Goal: Transaction & Acquisition: Download file/media

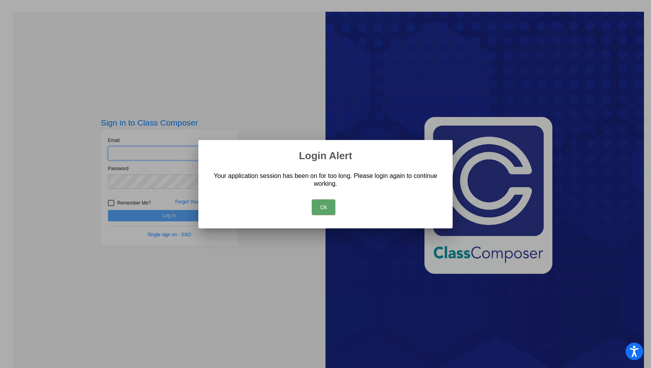
type input "[EMAIL_ADDRESS][DOMAIN_NAME]"
click at [326, 216] on div "Ok" at bounding box center [326, 205] width 236 height 27
click at [327, 209] on button "Ok" at bounding box center [323, 208] width 23 height 16
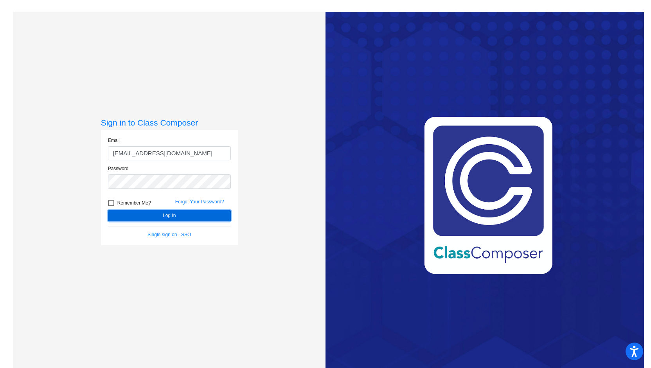
click at [172, 216] on button "Log In" at bounding box center [169, 215] width 123 height 11
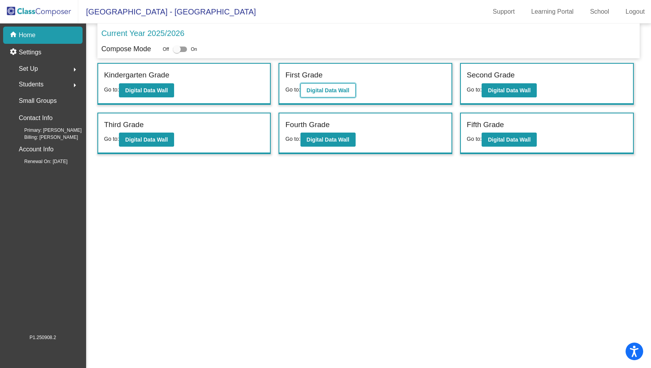
click at [325, 91] on b "Digital Data Wall" at bounding box center [328, 90] width 43 height 6
click at [148, 36] on p "Current Year 2025/2026" at bounding box center [142, 33] width 83 height 12
click at [142, 31] on p "Current Year 2025/2026" at bounding box center [142, 33] width 83 height 12
click at [163, 33] on p "Current Year 2025/2026" at bounding box center [142, 33] width 83 height 12
click at [64, 83] on div "Students arrow_right" at bounding box center [45, 85] width 75 height 16
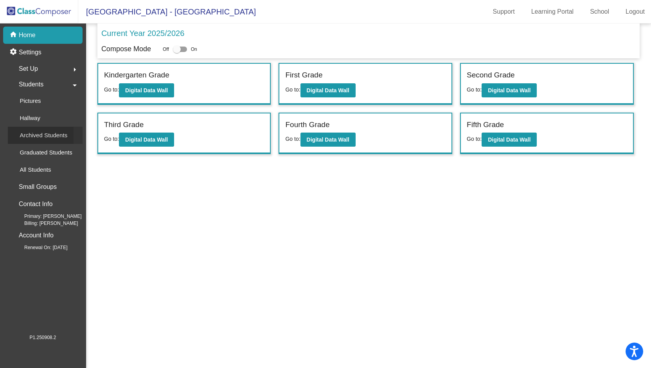
click at [60, 129] on div "Archived Students" at bounding box center [41, 135] width 66 height 17
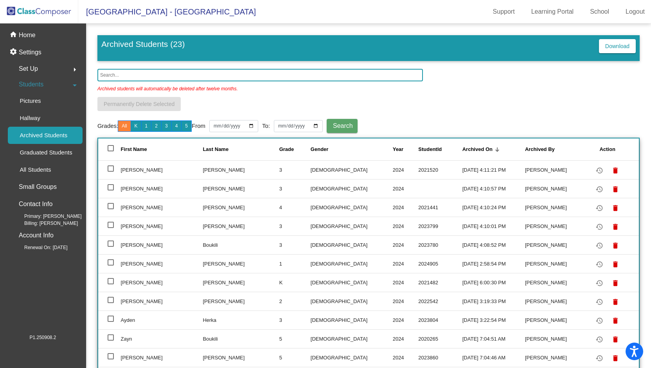
click at [110, 74] on input "text" at bounding box center [259, 75] width 325 height 13
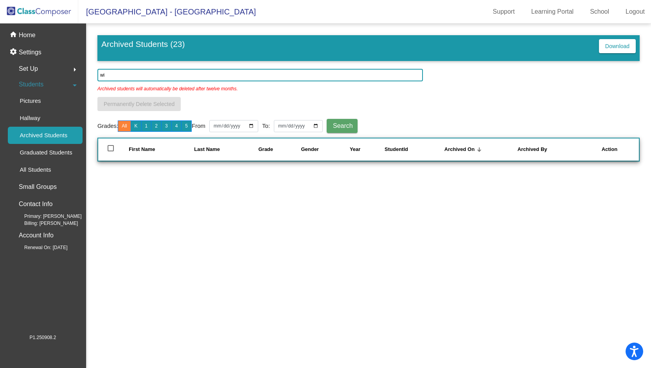
type input "w"
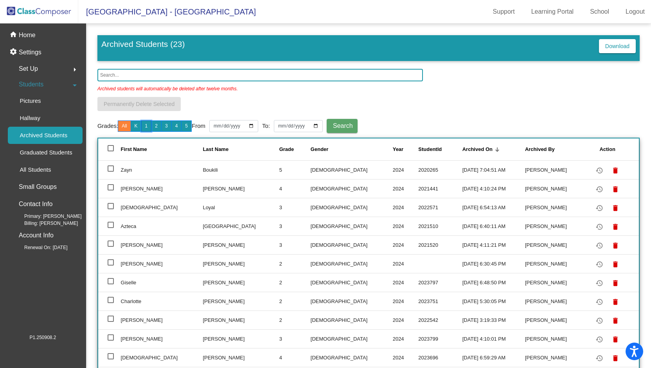
click at [148, 126] on button "1" at bounding box center [146, 125] width 11 height 11
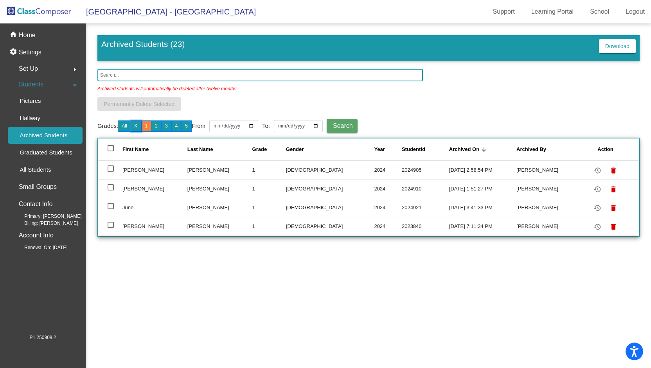
click at [142, 126] on button "K" at bounding box center [136, 125] width 11 height 11
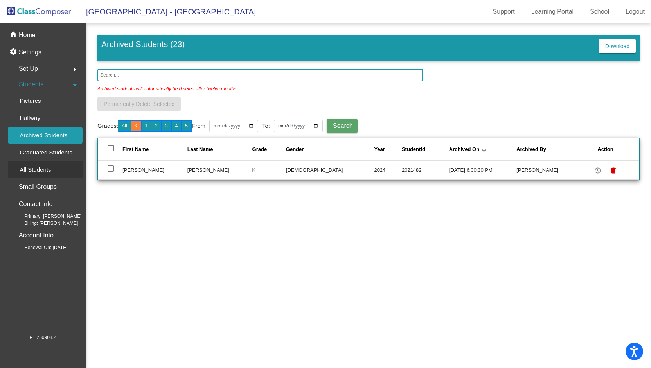
click at [42, 172] on p "All Students" at bounding box center [35, 169] width 31 height 9
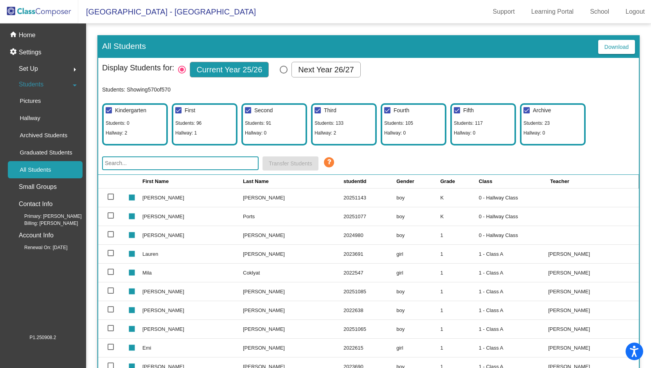
click at [112, 198] on div at bounding box center [111, 197] width 6 height 6
click at [111, 200] on input "select row 2" at bounding box center [110, 200] width 0 height 0
checkbox input "true"
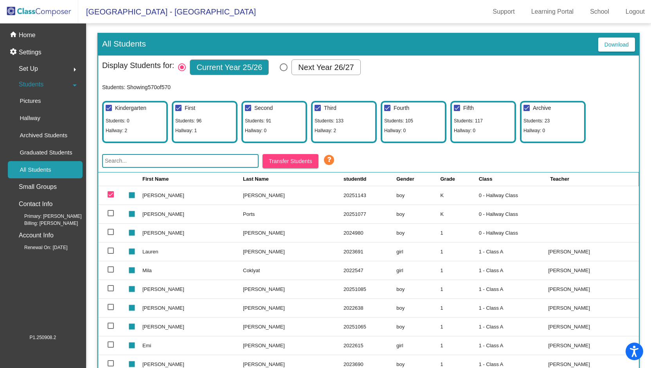
click at [133, 126] on div "Kindergarten Students: 0 Hallway: 2" at bounding box center [135, 122] width 66 height 42
click at [153, 194] on td "[PERSON_NAME]" at bounding box center [192, 195] width 101 height 19
click at [618, 44] on span "Download" at bounding box center [616, 44] width 24 height 6
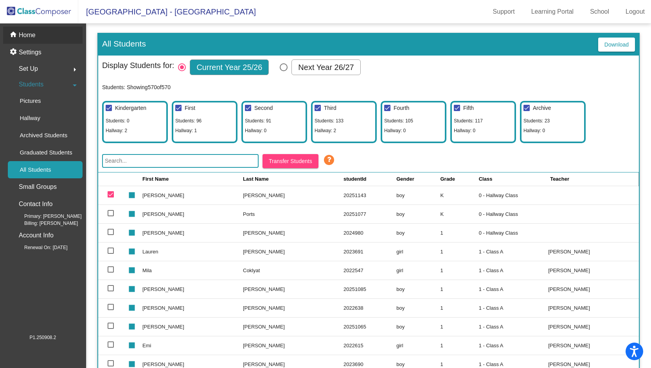
click at [30, 37] on p "Home" at bounding box center [27, 35] width 17 height 9
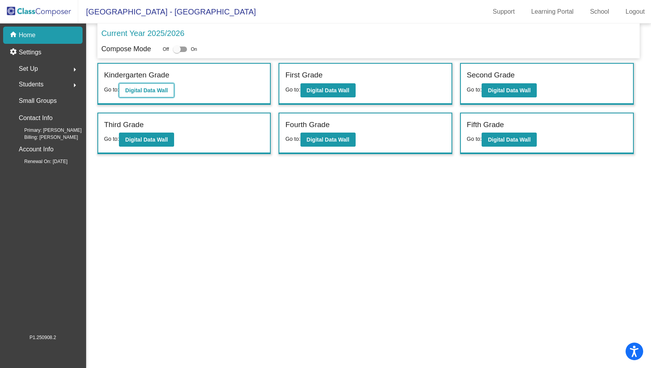
click at [138, 90] on b "Digital Data Wall" at bounding box center [146, 90] width 43 height 6
click at [313, 86] on button "Digital Data Wall" at bounding box center [327, 90] width 55 height 14
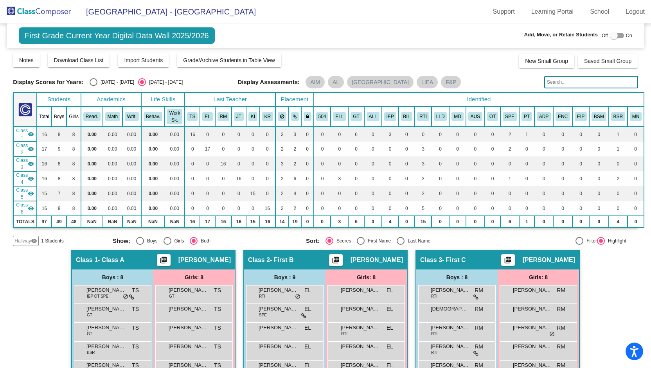
click at [174, 40] on span "First Grade Current Year Digital Data Wall 2025/2026" at bounding box center [117, 35] width 196 height 16
